Goal: Task Accomplishment & Management: Manage account settings

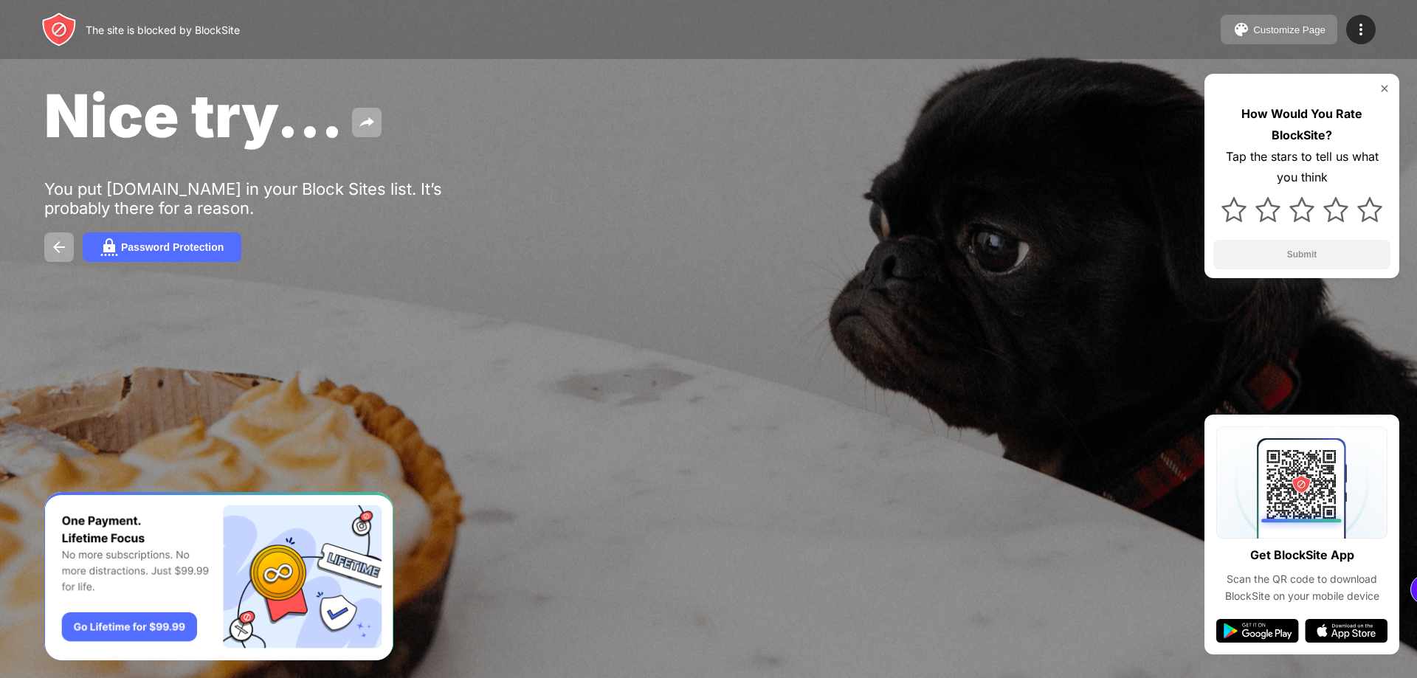
click at [1306, 31] on div "Customize Page" at bounding box center [1289, 29] width 72 height 11
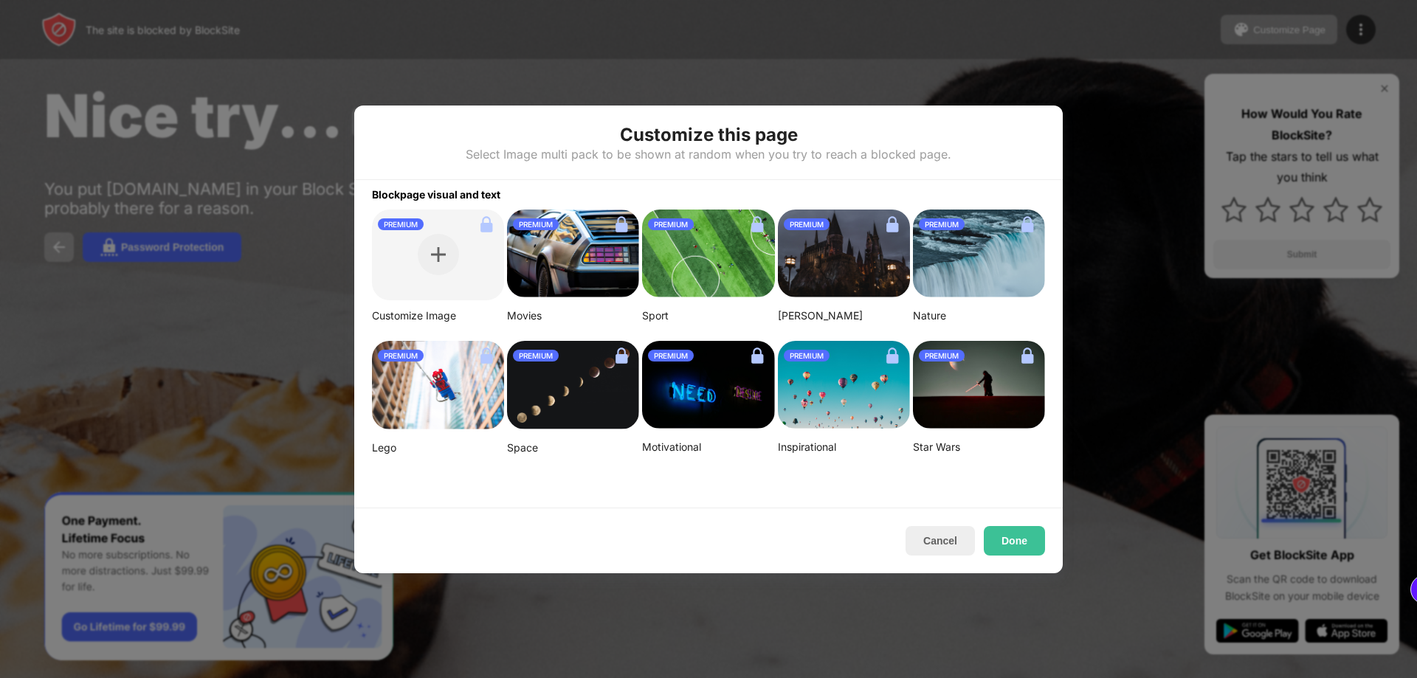
click at [1109, 422] on div at bounding box center [708, 339] width 1417 height 678
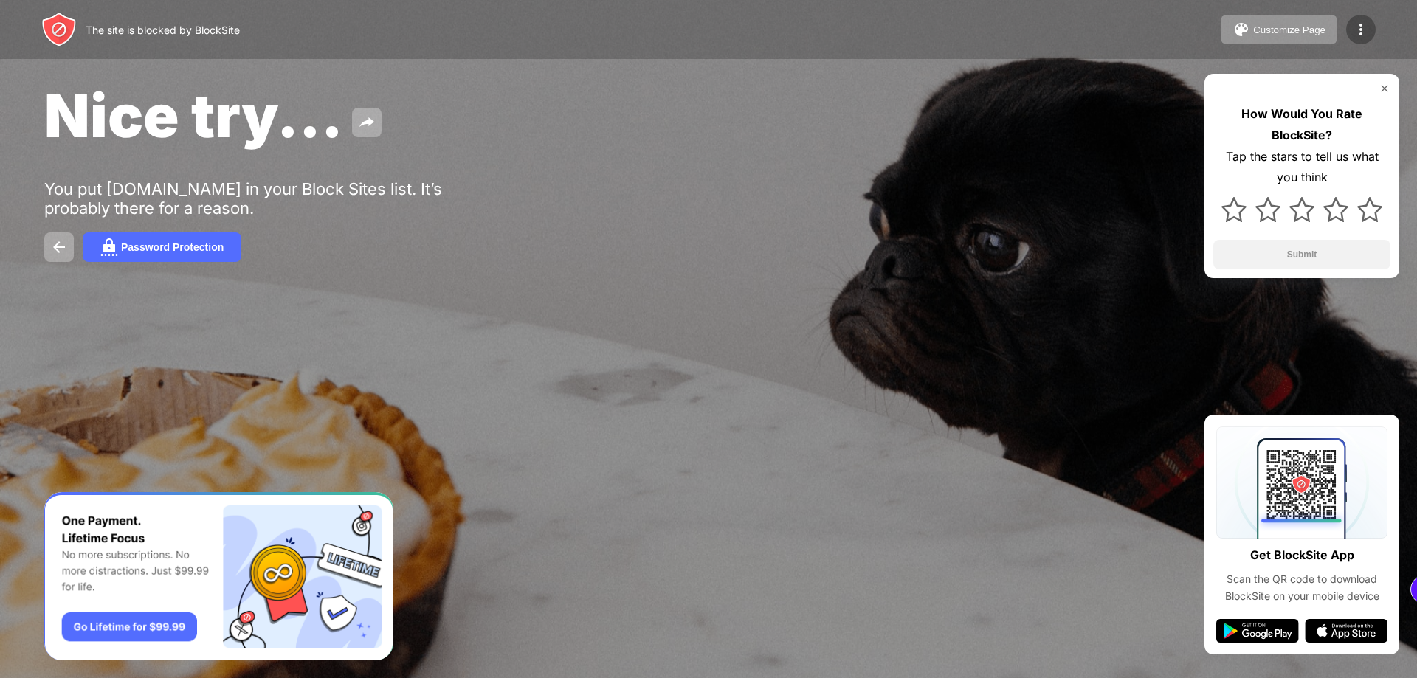
click at [1368, 32] on img at bounding box center [1361, 30] width 18 height 18
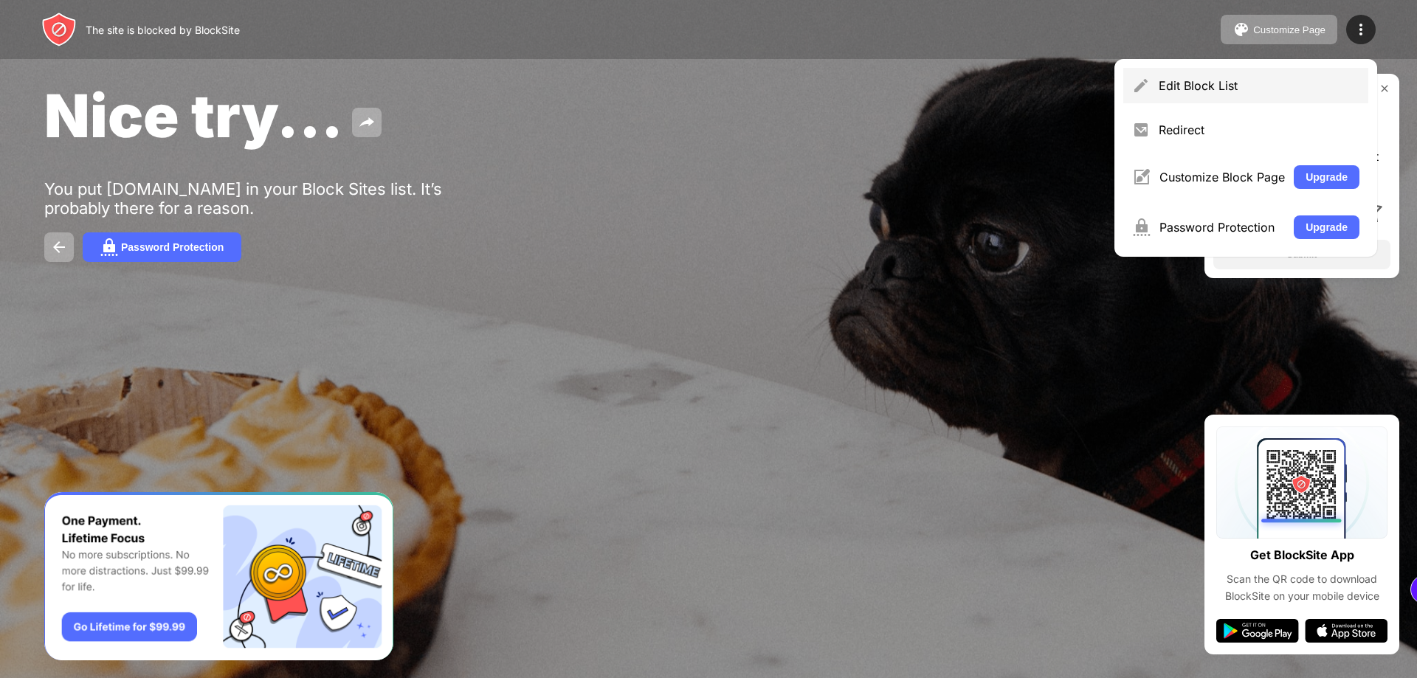
click at [1205, 94] on div "Edit Block List" at bounding box center [1245, 85] width 245 height 35
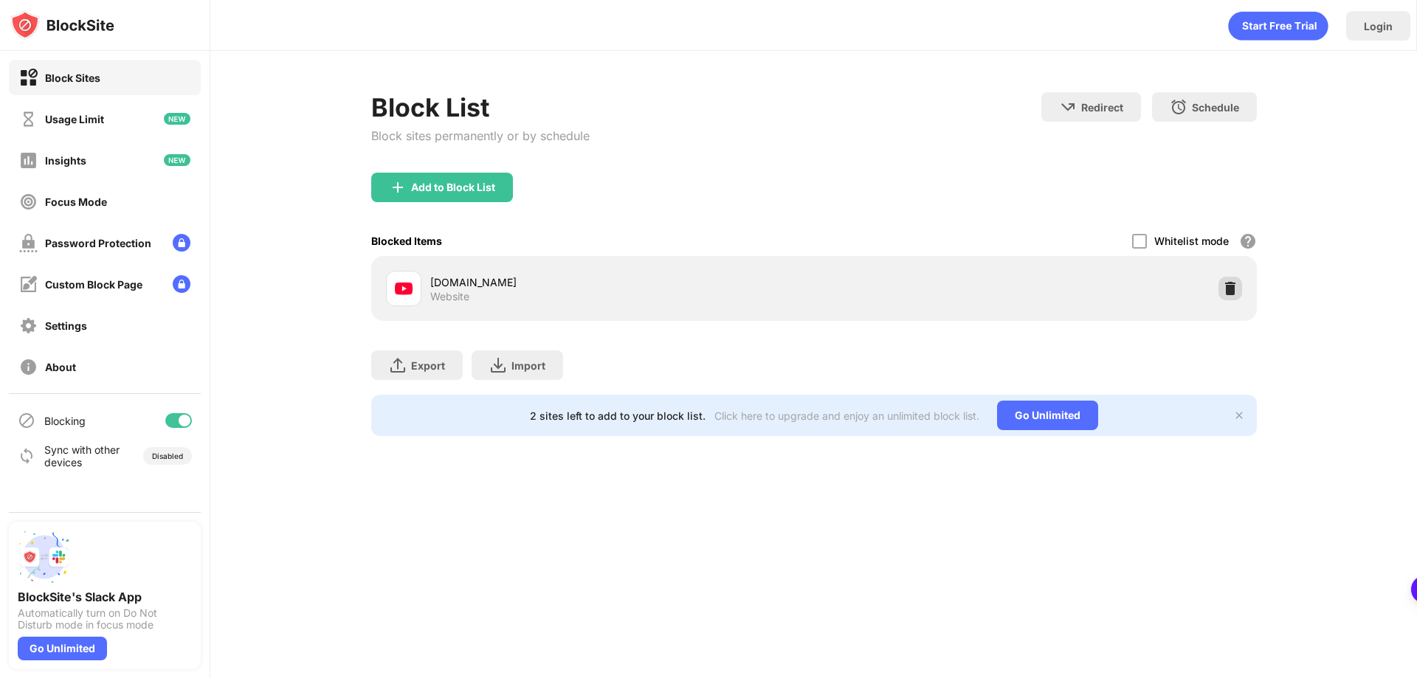
click at [1219, 290] on div at bounding box center [1231, 289] width 24 height 24
